Goal: Use online tool/utility: Utilize a website feature to perform a specific function

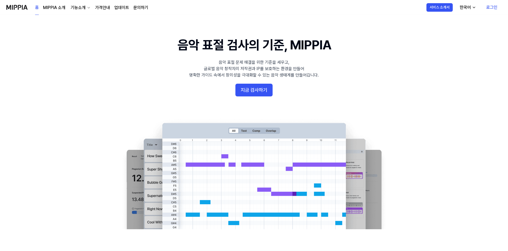
click at [492, 7] on link "로그인" at bounding box center [492, 7] width 20 height 15
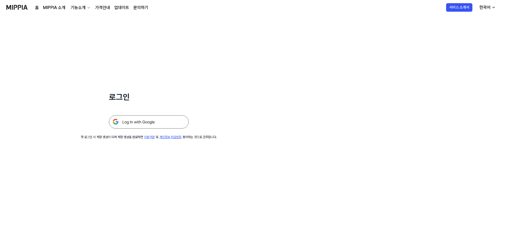
click at [136, 127] on img at bounding box center [149, 121] width 80 height 13
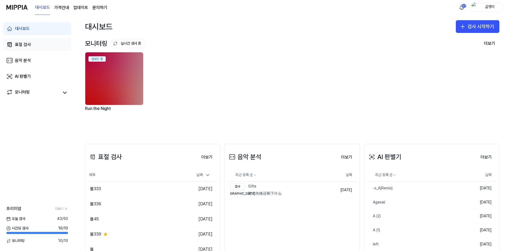
click at [24, 46] on div "표절 검사" at bounding box center [23, 44] width 16 height 6
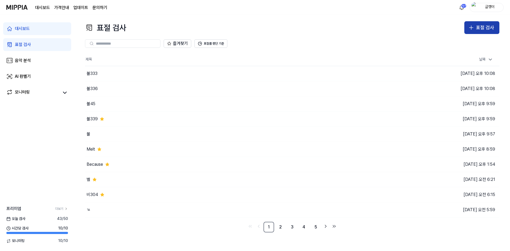
click at [474, 29] on icon "button" at bounding box center [471, 27] width 6 height 6
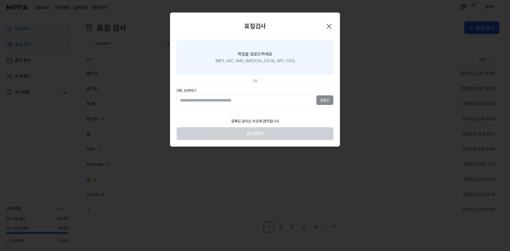
click at [240, 61] on div "(MP3, AAC, WAV, [MEDICAL_DATA], AIFF, OGG)" at bounding box center [254, 60] width 79 height 5
click at [0, 0] on input "파일을 업로드하세요 (MP3, AAC, WAV, [MEDICAL_DATA], AIFF, OGG)" at bounding box center [0, 0] width 0 height 0
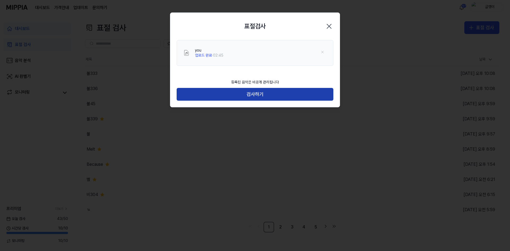
click at [254, 92] on button "검사하기" at bounding box center [255, 94] width 157 height 13
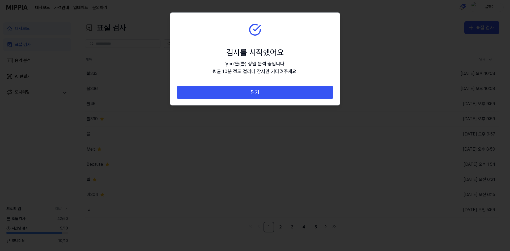
click at [254, 92] on button "닫기" at bounding box center [255, 92] width 157 height 13
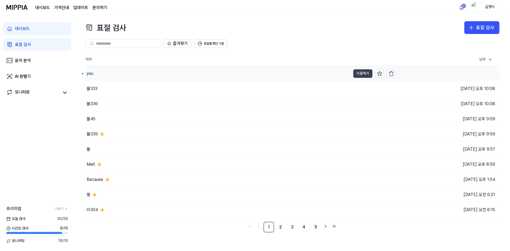
click at [360, 70] on button "이동하기" at bounding box center [362, 73] width 19 height 8
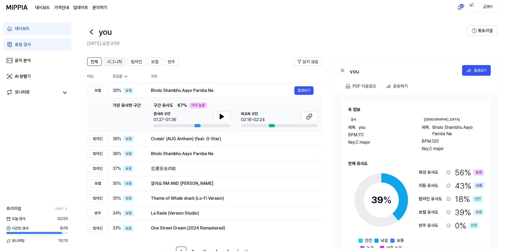
click at [111, 62] on span "시그니처" at bounding box center [114, 62] width 15 height 6
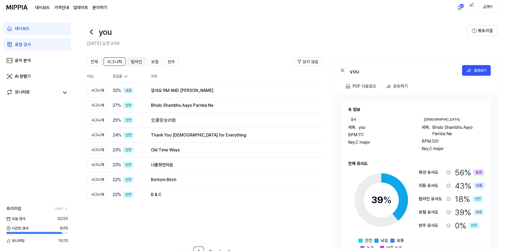
click at [135, 61] on span "탑라인" at bounding box center [136, 62] width 11 height 6
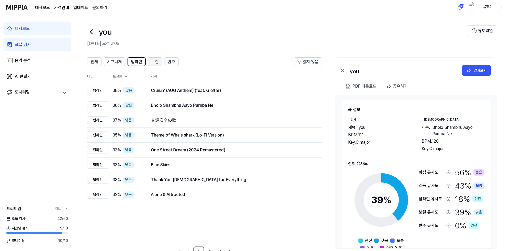
click at [151, 60] on span "보컬" at bounding box center [154, 62] width 7 height 6
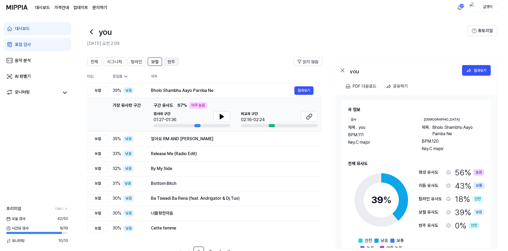
click at [169, 61] on span "반주" at bounding box center [171, 62] width 7 height 6
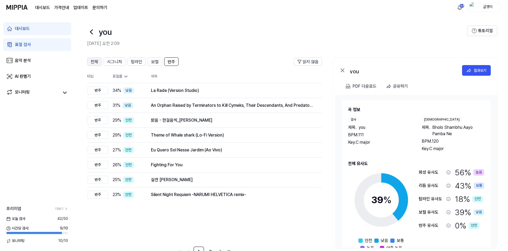
drag, startPoint x: 90, startPoint y: 63, endPoint x: 105, endPoint y: 65, distance: 15.5
click at [90, 63] on button "전체" at bounding box center [94, 61] width 14 height 8
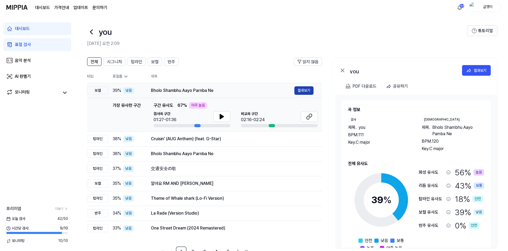
click at [303, 91] on button "결과보기" at bounding box center [303, 90] width 19 height 8
